Goal: Use online tool/utility: Utilize a website feature to perform a specific function

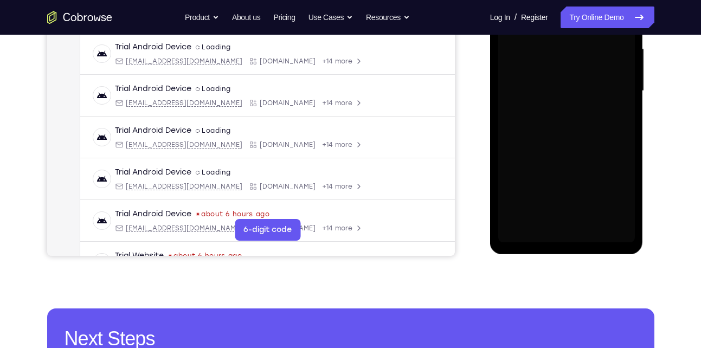
scroll to position [249, 0]
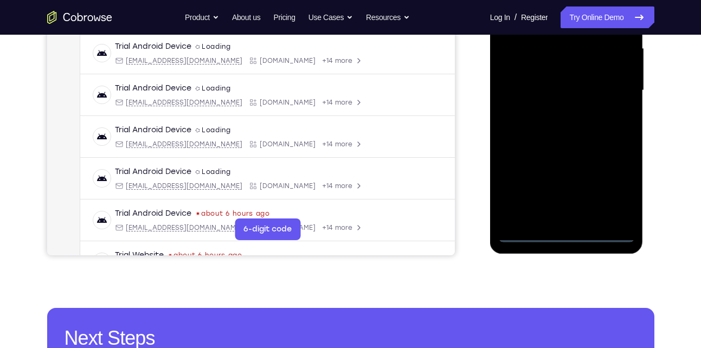
click at [567, 229] on div at bounding box center [566, 91] width 137 height 304
click at [567, 232] on div at bounding box center [566, 91] width 137 height 304
click at [617, 190] on div at bounding box center [566, 91] width 137 height 304
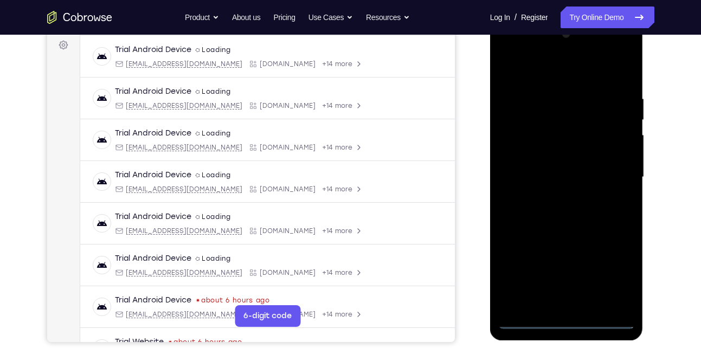
scroll to position [159, 0]
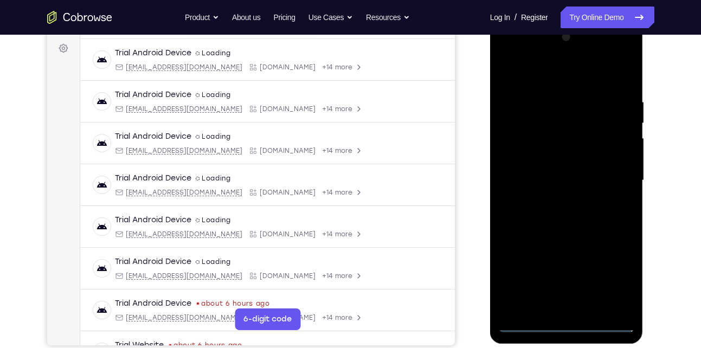
click at [576, 76] on div at bounding box center [566, 181] width 137 height 304
click at [610, 175] on div at bounding box center [566, 181] width 137 height 304
click at [557, 278] on div at bounding box center [566, 181] width 137 height 304
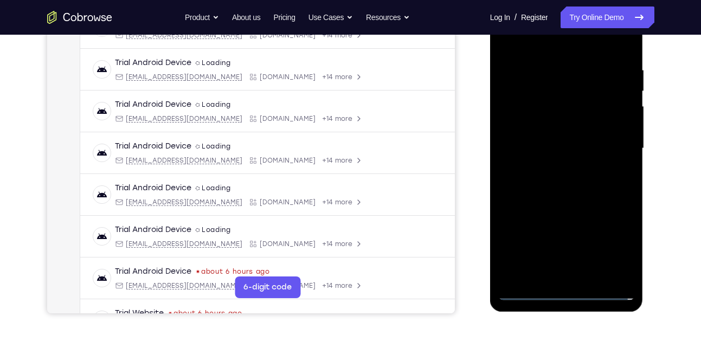
scroll to position [191, 0]
click at [556, 170] on div at bounding box center [566, 148] width 137 height 304
click at [560, 139] on div at bounding box center [566, 148] width 137 height 304
click at [582, 148] on div at bounding box center [566, 148] width 137 height 304
click at [562, 180] on div at bounding box center [566, 148] width 137 height 304
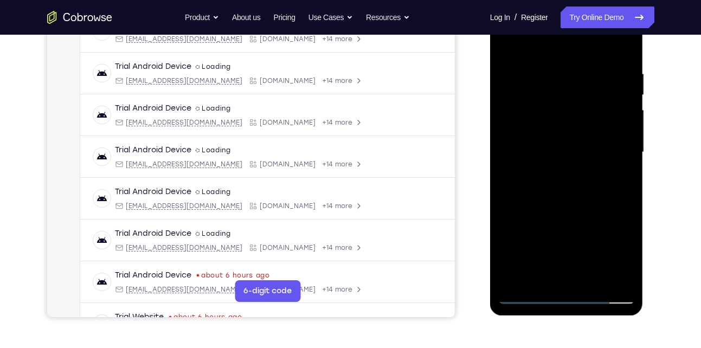
scroll to position [187, 0]
click at [547, 59] on div at bounding box center [566, 153] width 137 height 304
click at [624, 55] on div at bounding box center [566, 153] width 137 height 304
click at [627, 44] on div at bounding box center [566, 153] width 137 height 304
click at [567, 60] on div at bounding box center [566, 153] width 137 height 304
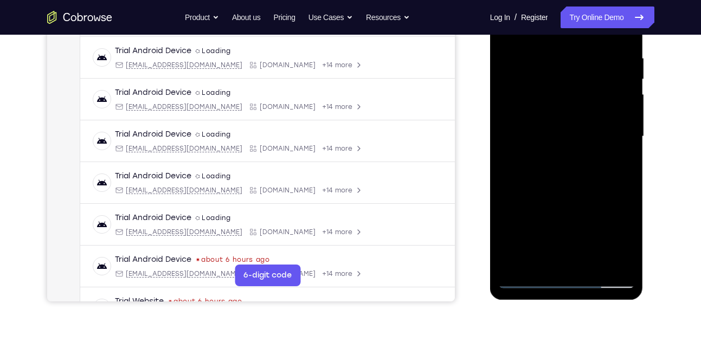
scroll to position [203, 0]
click at [545, 166] on div at bounding box center [566, 136] width 137 height 304
click at [531, 163] on div at bounding box center [566, 136] width 137 height 304
drag, startPoint x: 538, startPoint y: 196, endPoint x: 544, endPoint y: 107, distance: 88.6
click at [544, 107] on div at bounding box center [566, 136] width 137 height 304
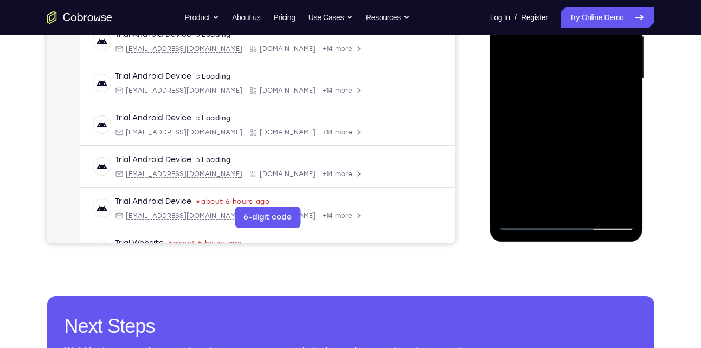
scroll to position [264, 0]
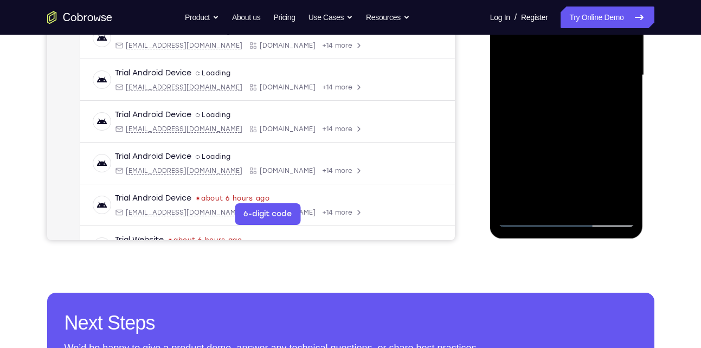
click at [528, 220] on div at bounding box center [566, 76] width 137 height 304
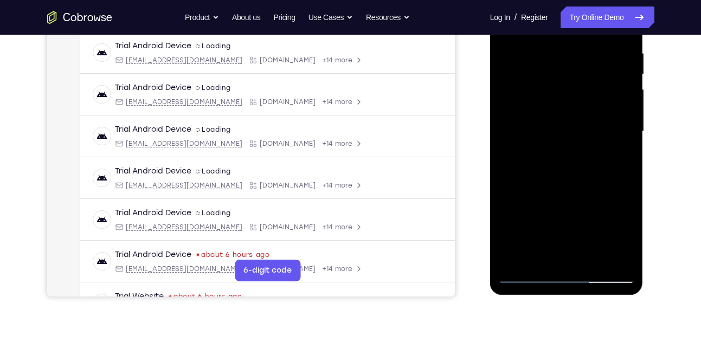
scroll to position [208, 0]
drag, startPoint x: 558, startPoint y: 112, endPoint x: 550, endPoint y: 80, distance: 33.5
click at [550, 80] on div at bounding box center [566, 131] width 137 height 304
drag, startPoint x: 552, startPoint y: 195, endPoint x: 547, endPoint y: 93, distance: 102.1
click at [547, 93] on div at bounding box center [566, 131] width 137 height 304
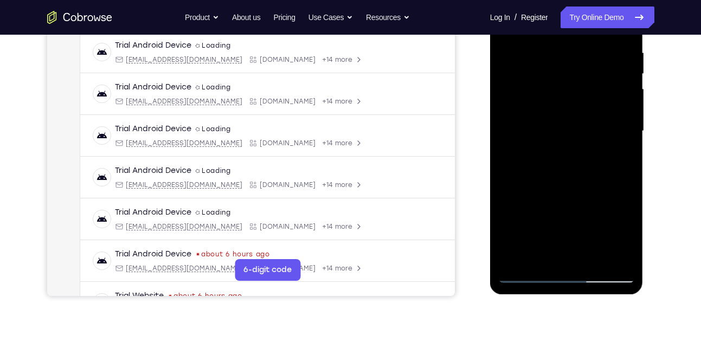
click at [588, 257] on div at bounding box center [566, 131] width 137 height 304
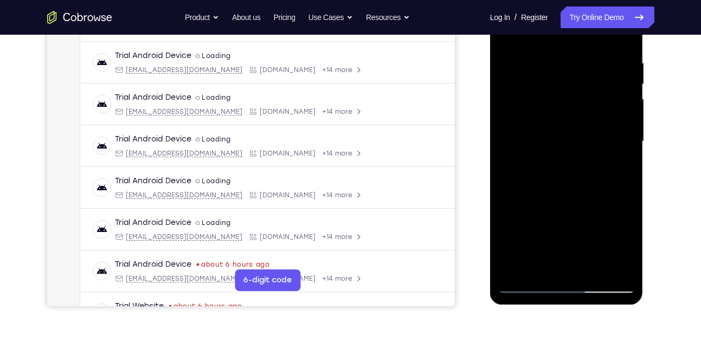
scroll to position [197, 0]
click at [566, 197] on div at bounding box center [566, 142] width 137 height 304
click at [557, 133] on div at bounding box center [566, 142] width 137 height 304
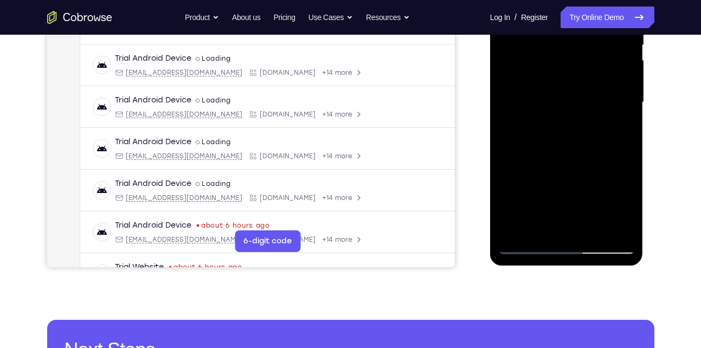
scroll to position [238, 0]
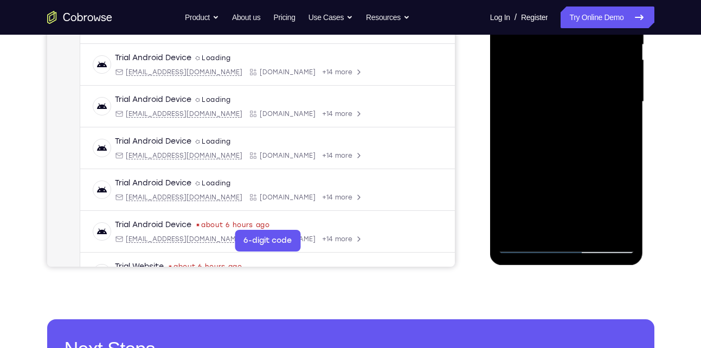
click at [535, 225] on div at bounding box center [566, 102] width 137 height 304
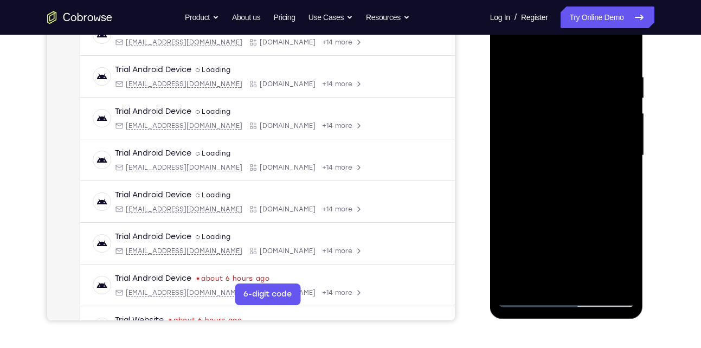
scroll to position [178, 0]
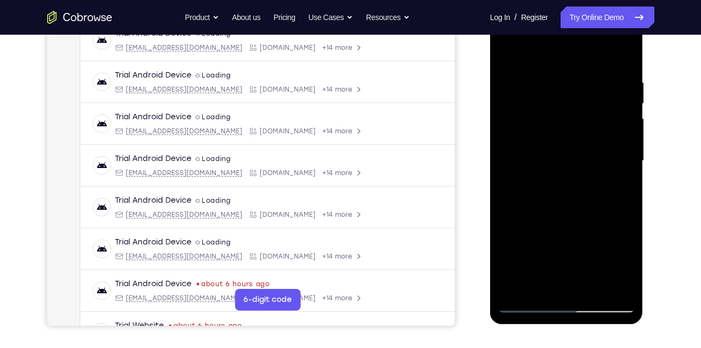
click at [507, 54] on div at bounding box center [566, 161] width 137 height 304
click at [552, 69] on div at bounding box center [566, 161] width 137 height 304
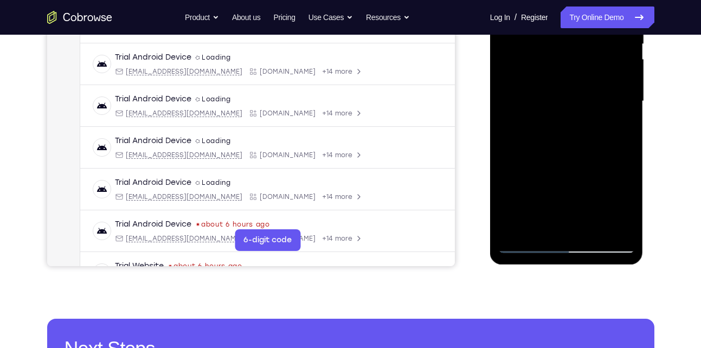
click at [620, 223] on div at bounding box center [566, 102] width 137 height 304
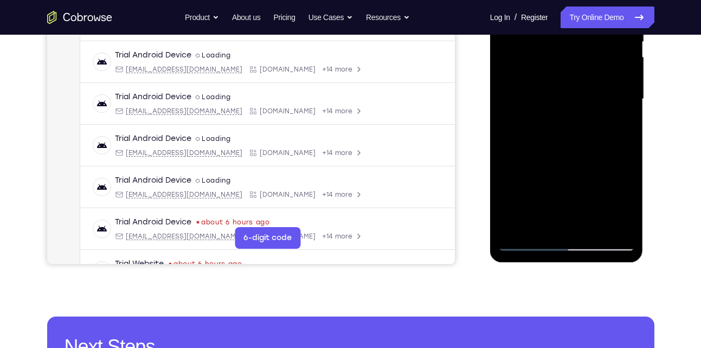
click at [555, 223] on div at bounding box center [566, 99] width 137 height 304
click at [529, 241] on div at bounding box center [566, 99] width 137 height 304
click at [620, 224] on div at bounding box center [566, 99] width 137 height 304
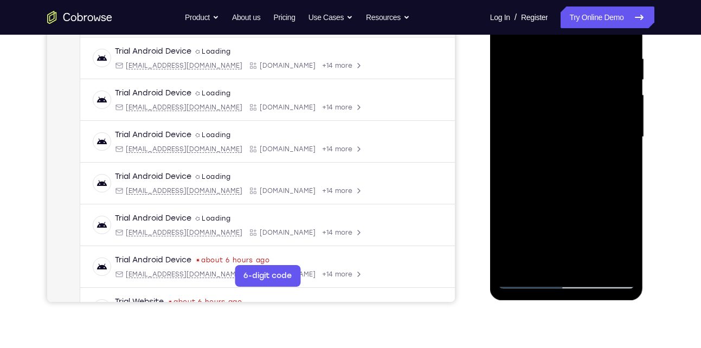
scroll to position [201, 0]
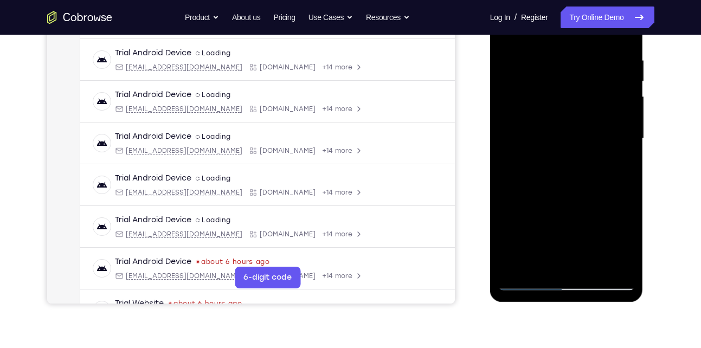
click at [618, 143] on div at bounding box center [566, 139] width 137 height 304
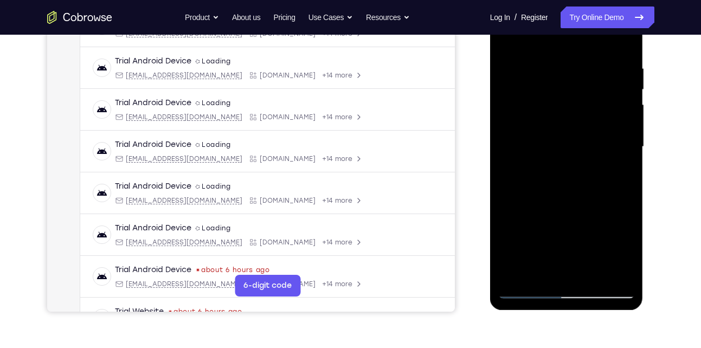
scroll to position [191, 0]
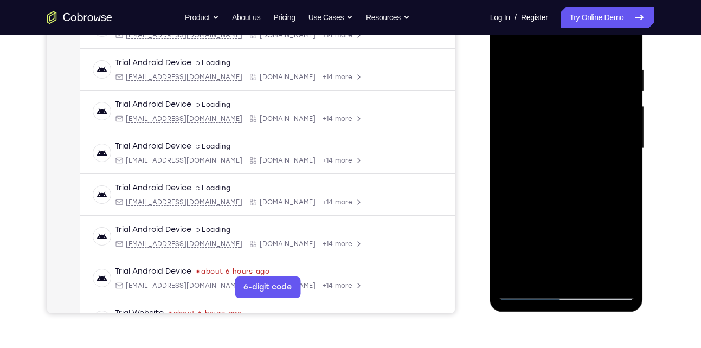
click at [618, 143] on div at bounding box center [566, 149] width 137 height 304
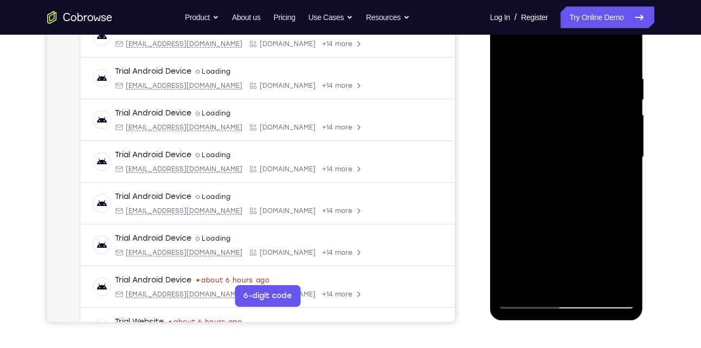
scroll to position [182, 0]
click at [618, 143] on div at bounding box center [566, 158] width 137 height 304
drag, startPoint x: 516, startPoint y: 129, endPoint x: 601, endPoint y: 145, distance: 86.7
click at [601, 145] on div at bounding box center [566, 158] width 137 height 304
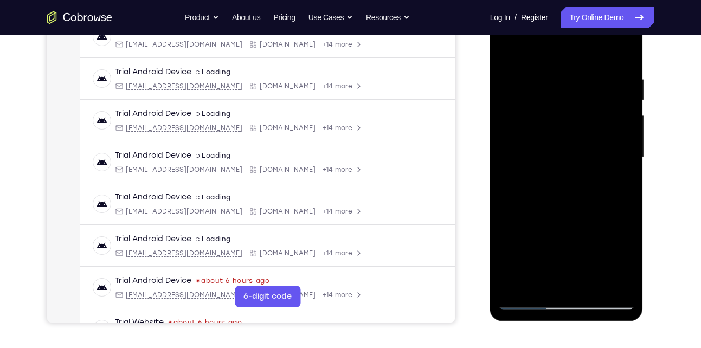
scroll to position [151, 0]
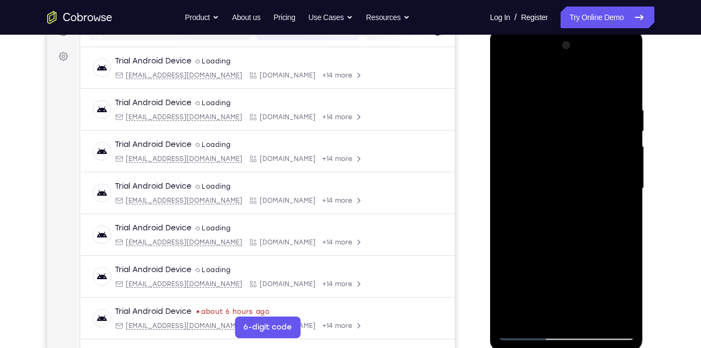
click at [622, 84] on div at bounding box center [566, 189] width 137 height 304
drag, startPoint x: 594, startPoint y: 101, endPoint x: 591, endPoint y: 140, distance: 39.2
click at [591, 140] on div at bounding box center [566, 189] width 137 height 304
click at [548, 95] on div at bounding box center [566, 189] width 137 height 304
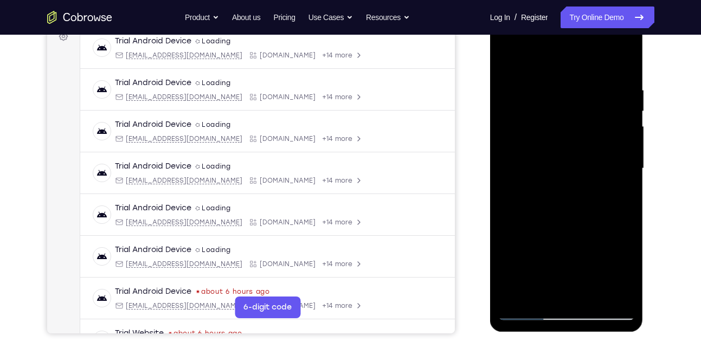
scroll to position [167, 0]
